Goal: Information Seeking & Learning: Learn about a topic

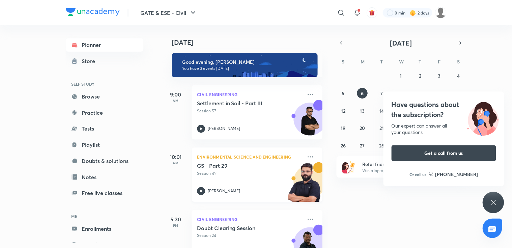
scroll to position [27, 0]
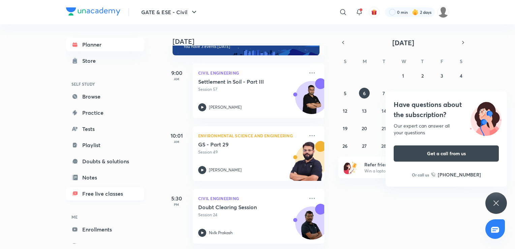
click at [119, 195] on link "Free live classes" at bounding box center [105, 193] width 78 height 13
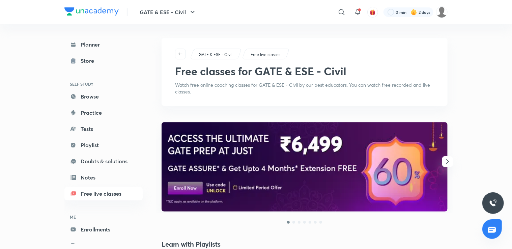
scroll to position [22, 0]
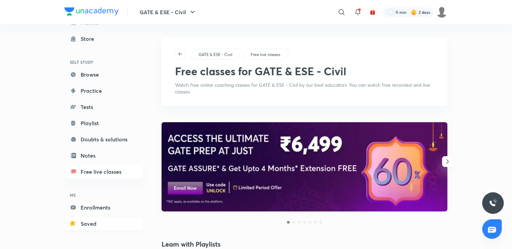
click at [98, 222] on link "Saved" at bounding box center [103, 223] width 78 height 13
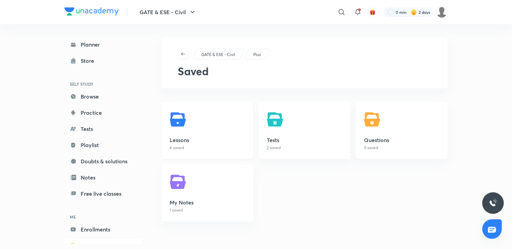
click at [230, 126] on link "Lessons 6 saved" at bounding box center [207, 130] width 92 height 57
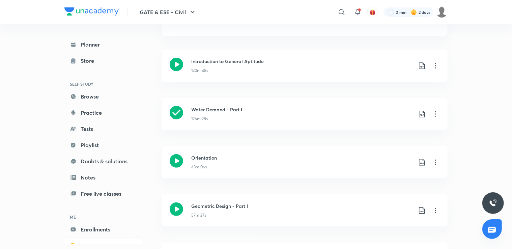
scroll to position [62, 0]
click at [435, 113] on icon at bounding box center [435, 113] width 1 height 5
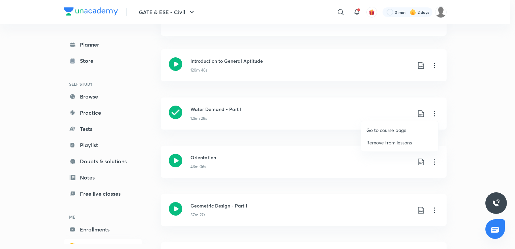
click at [382, 133] on p "Go to course page" at bounding box center [386, 129] width 40 height 7
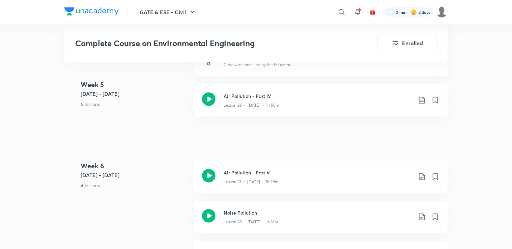
scroll to position [1529, 0]
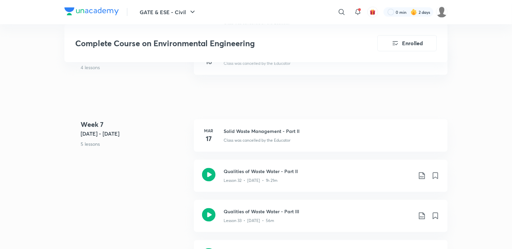
scroll to position [1769, 0]
click at [422, 176] on icon at bounding box center [422, 175] width 8 height 8
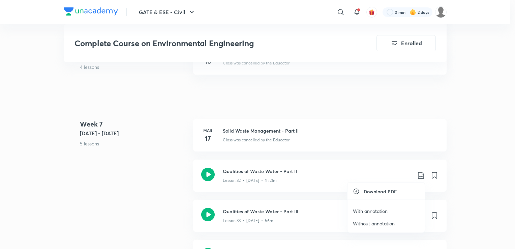
click at [359, 213] on p "With annotation" at bounding box center [370, 210] width 35 height 7
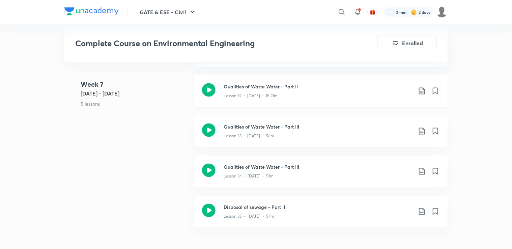
scroll to position [1854, 0]
click at [282, 131] on div "Lesson 33 • [DATE] • 56m" at bounding box center [318, 134] width 189 height 9
